Goal: Information Seeking & Learning: Learn about a topic

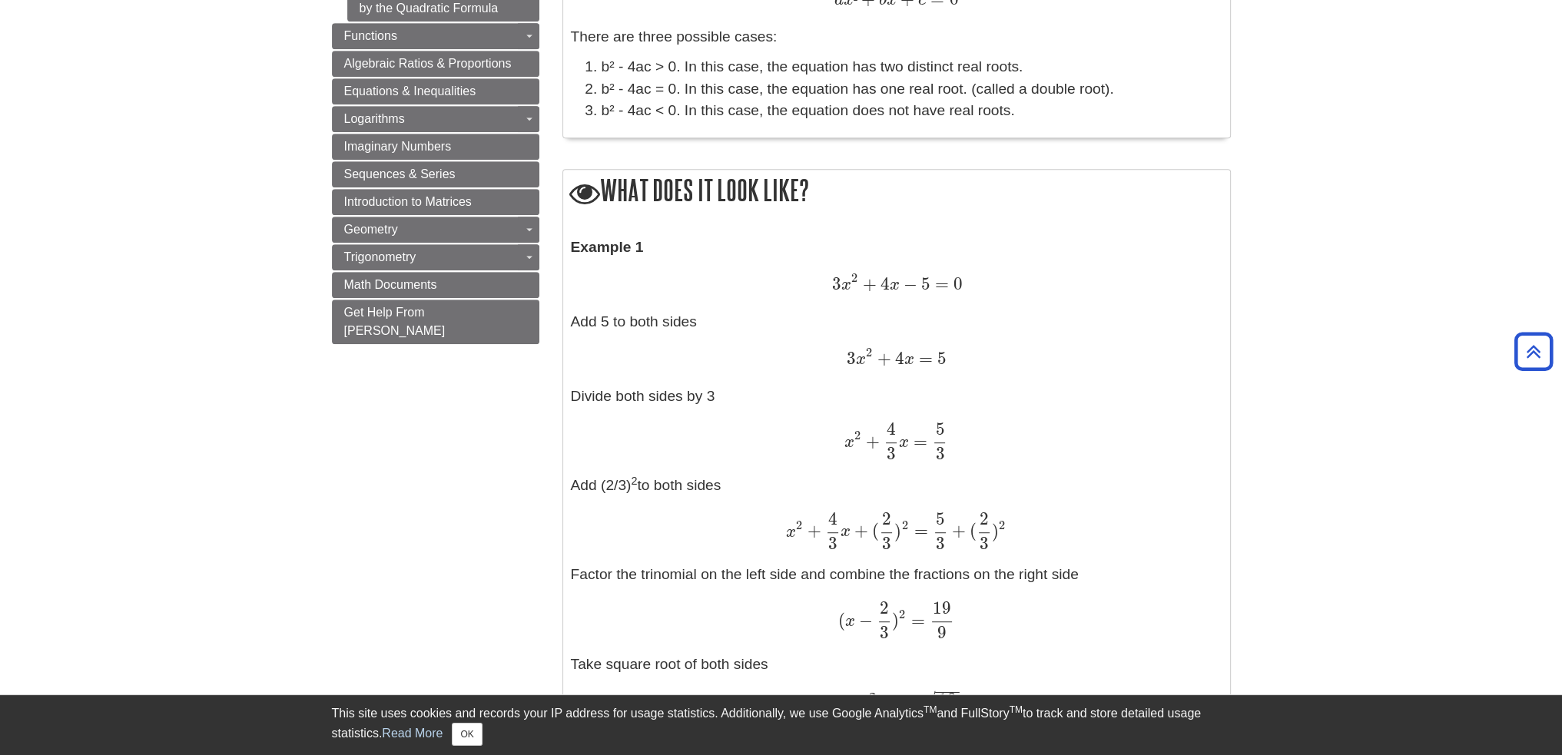
scroll to position [922, 0]
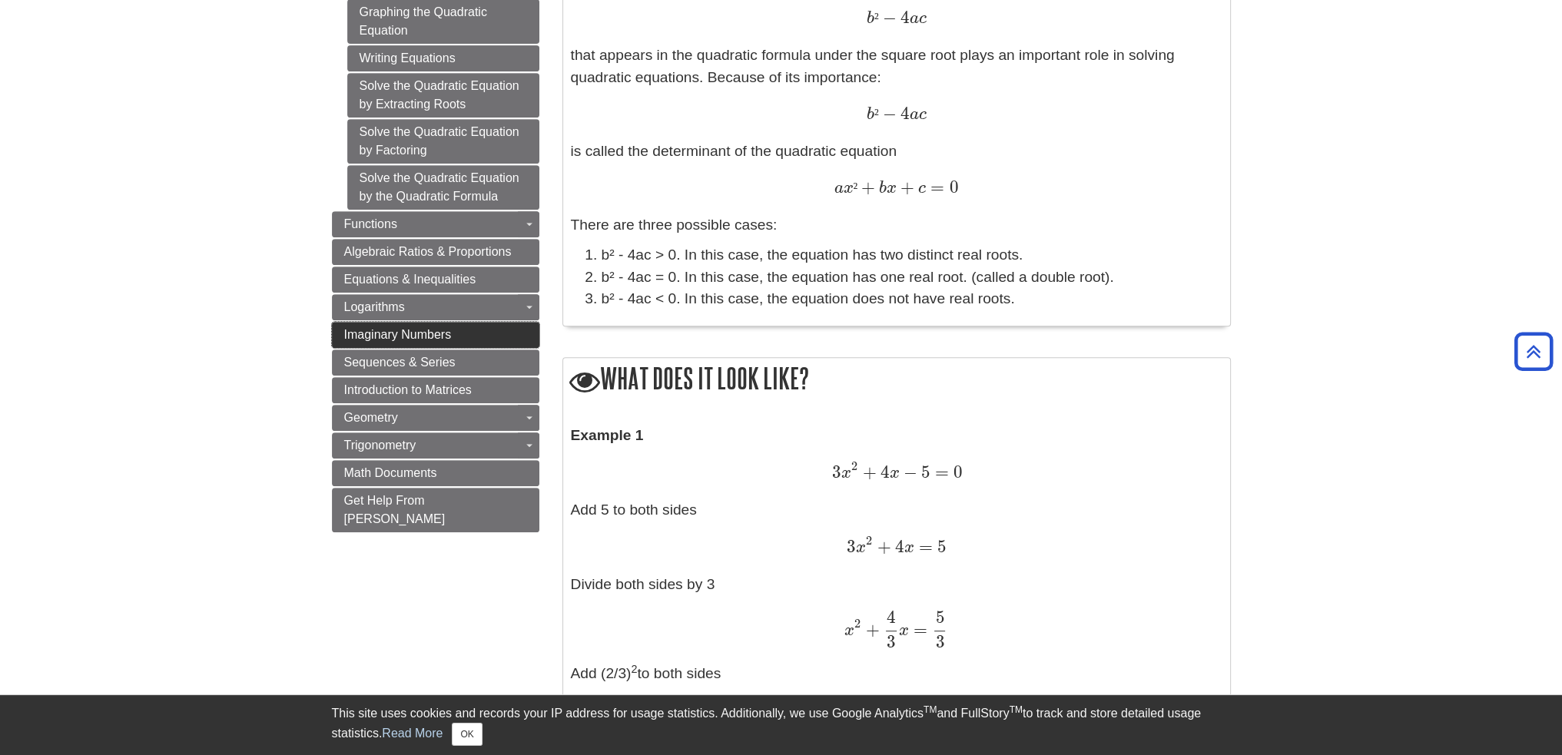
click at [447, 331] on span "Imaginary Numbers" at bounding box center [398, 334] width 108 height 13
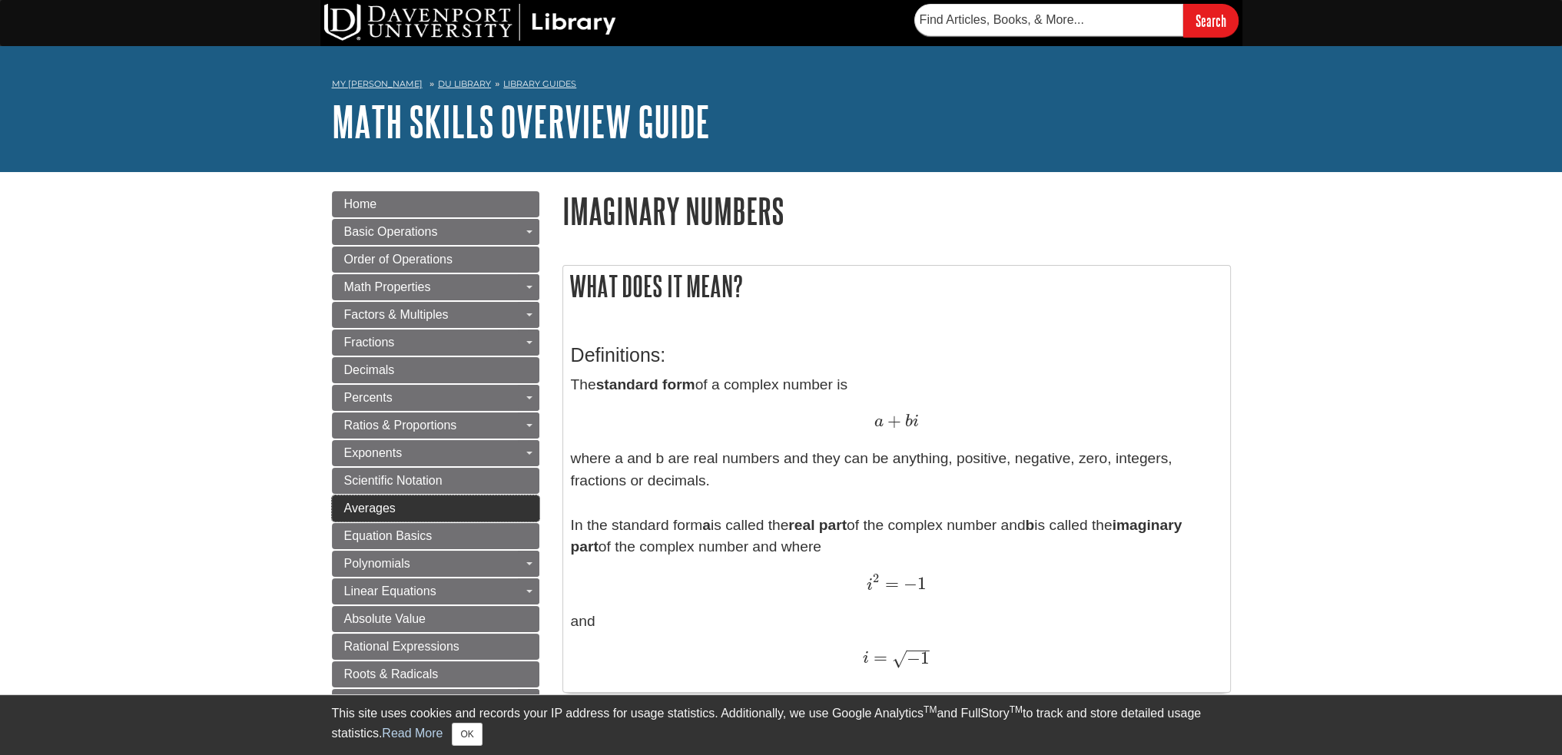
click at [375, 507] on span "Averages" at bounding box center [369, 508] width 51 height 13
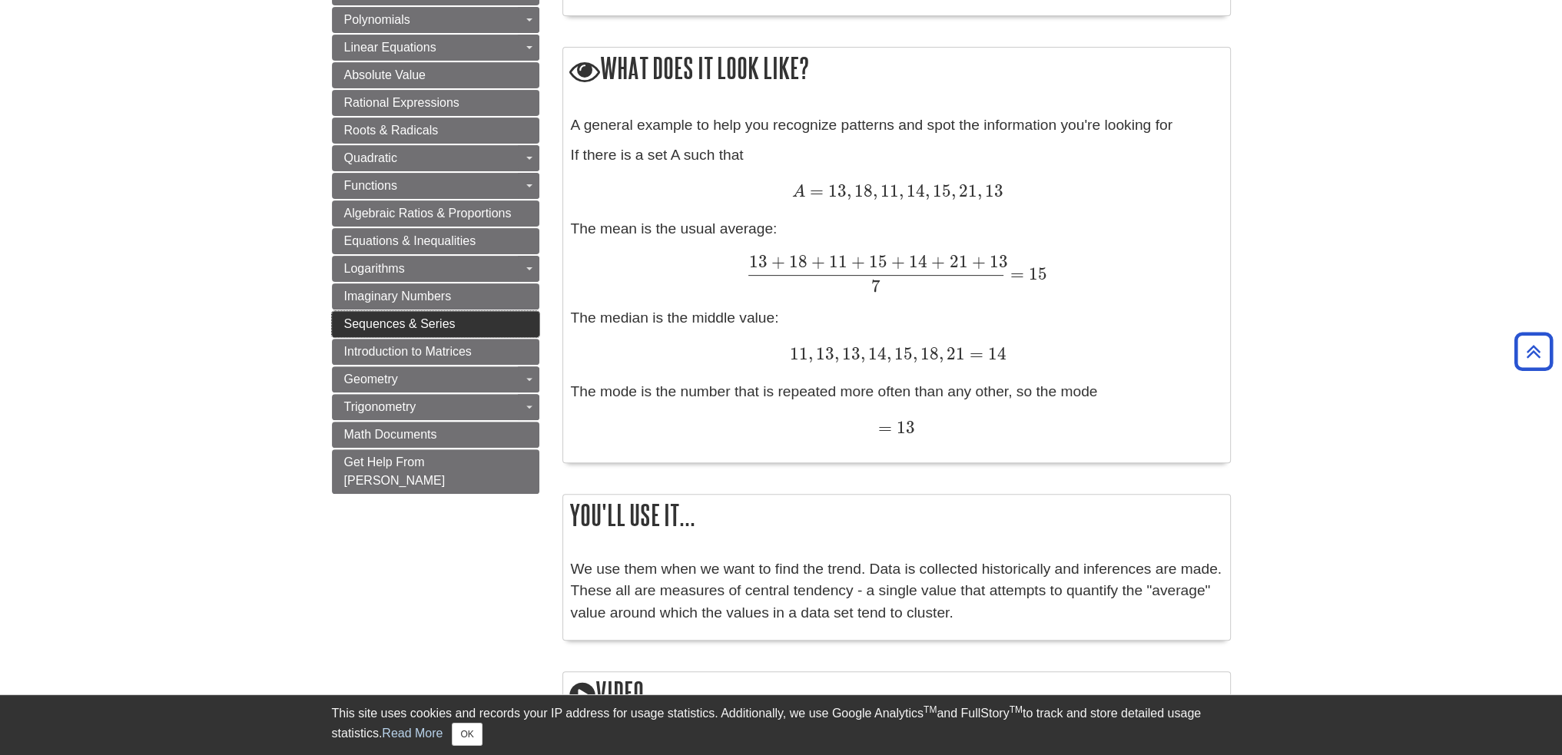
scroll to position [307, 0]
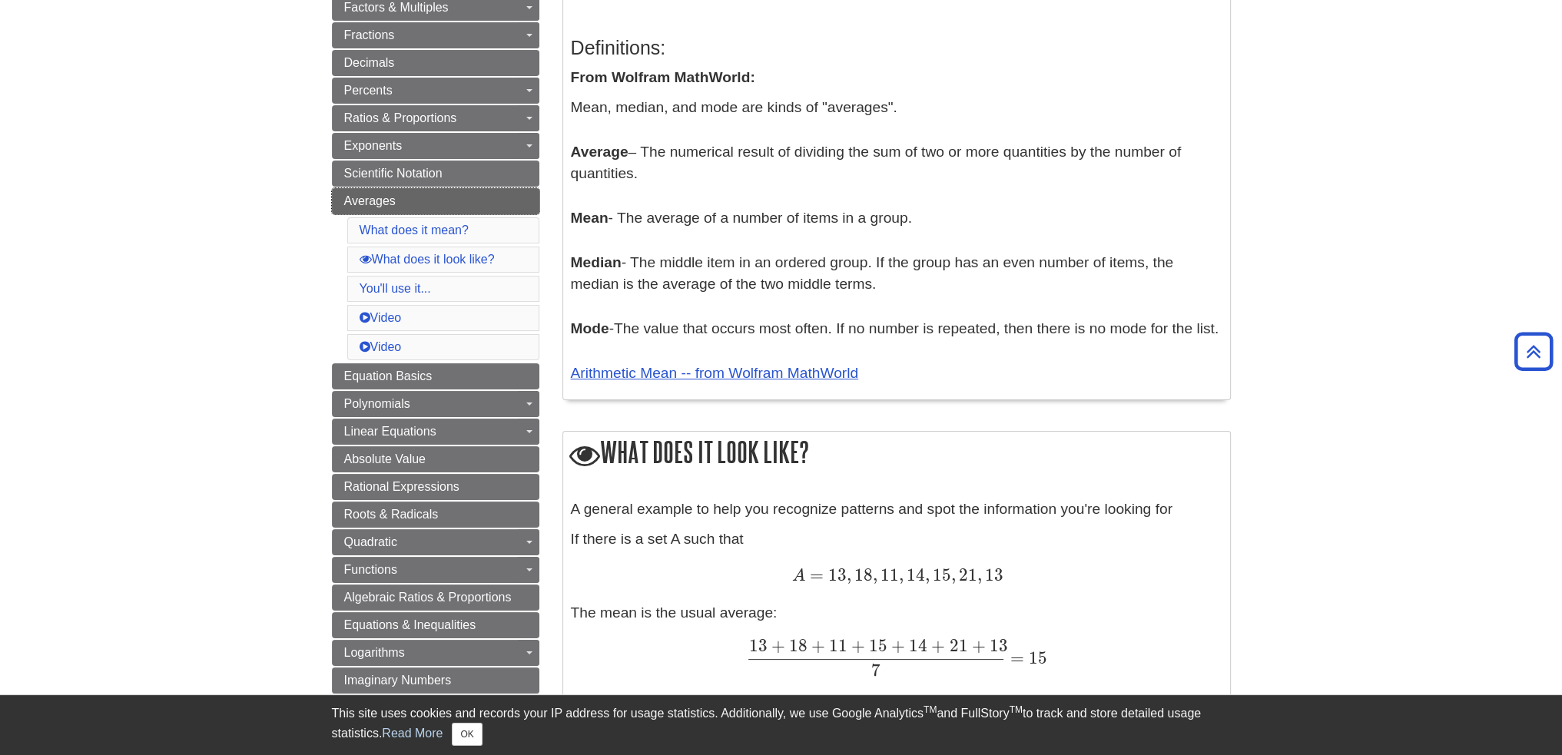
click at [434, 207] on link "Averages" at bounding box center [436, 201] width 208 height 26
